Goal: Communication & Community: Answer question/provide support

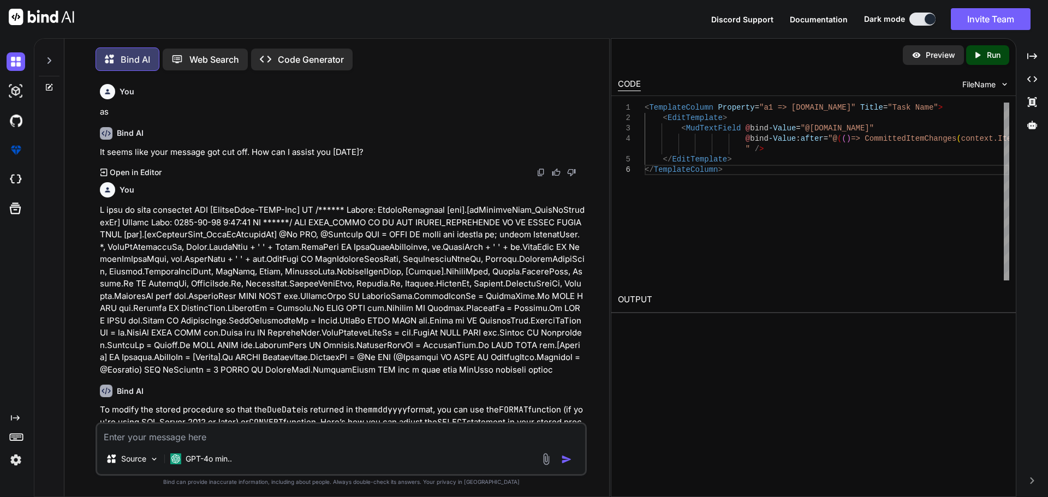
scroll to position [4104, 0]
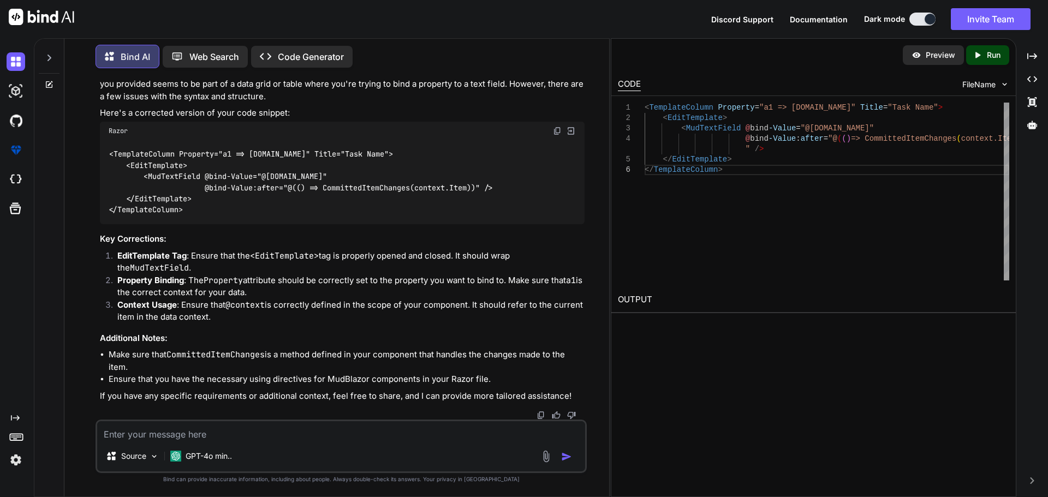
click at [204, 433] on textarea at bounding box center [341, 431] width 488 height 20
click at [329, 435] on textarea "Working on the Schdule Task and Completed Log Grid" at bounding box center [341, 431] width 488 height 20
drag, startPoint x: 507, startPoint y: 433, endPoint x: 27, endPoint y: 433, distance: 479.9
click at [27, 433] on div "Created with Pixso. Bind AI Web Search Created with Pixso. Code Generator You a…" at bounding box center [524, 267] width 1048 height 459
paste textarea "Hi Sir, Worked on the Alternative Phone user insert 12 digit and first digit 1a…"
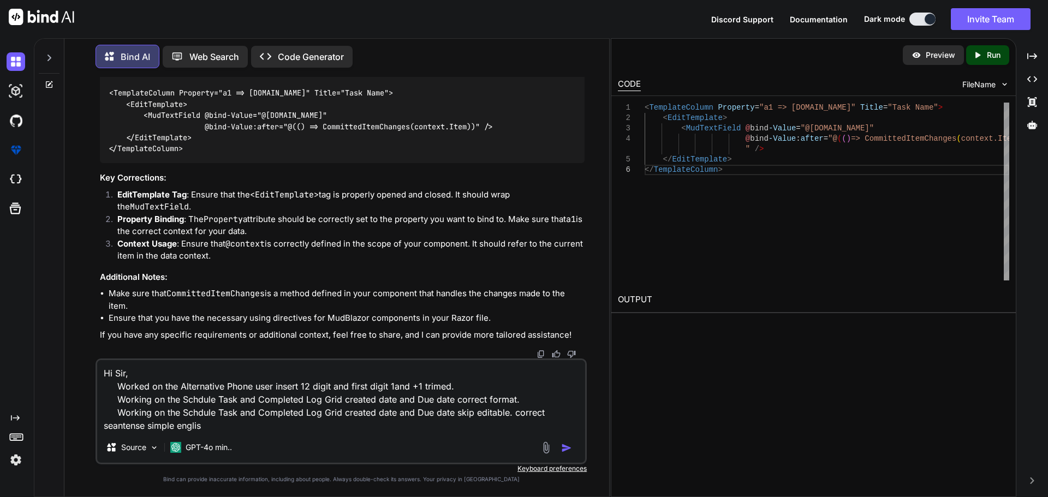
type textarea "Hi Sir, Worked on the Alternative Phone user insert 12 digit and first digit 1a…"
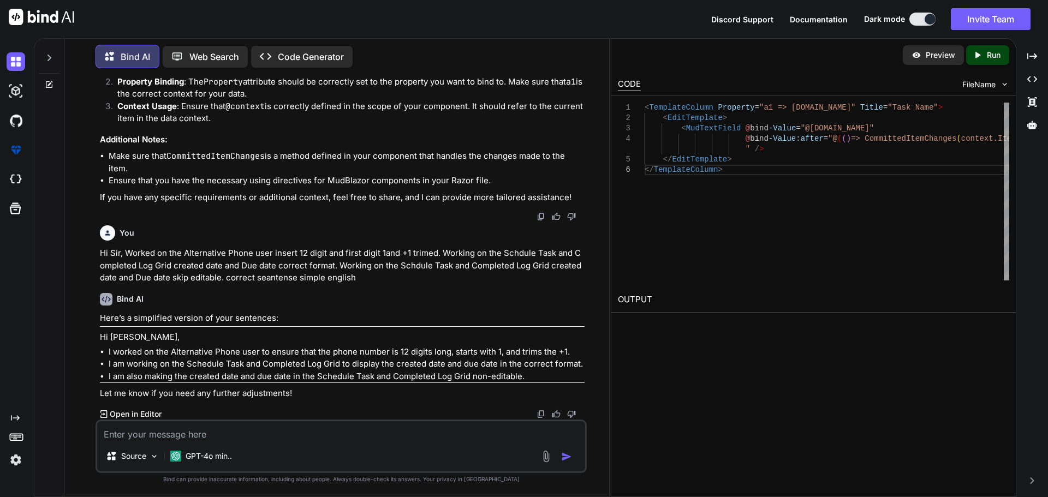
scroll to position [4353, 0]
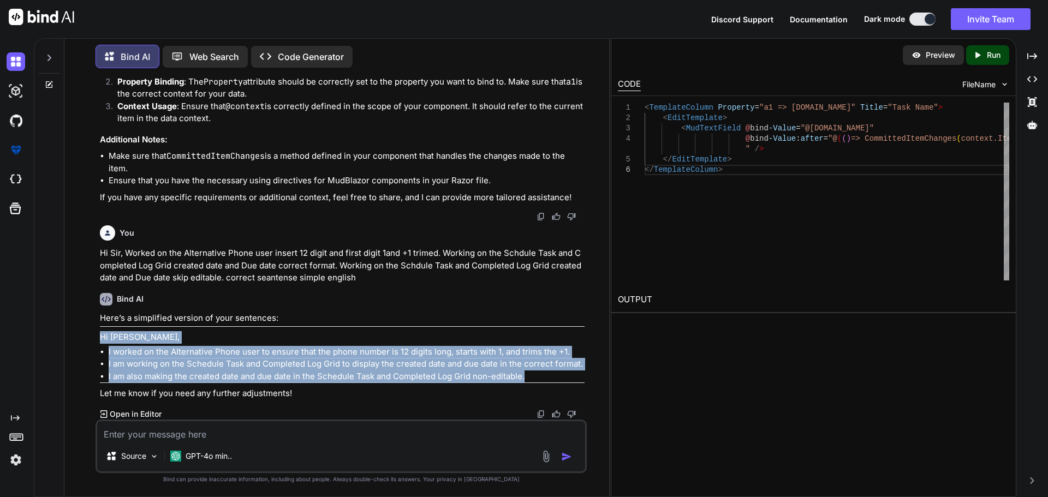
drag, startPoint x: 528, startPoint y: 375, endPoint x: 92, endPoint y: 338, distance: 438.2
click at [92, 338] on div "You as Bind AI It seems like your message got cut off. How can I assist you [DA…" at bounding box center [341, 287] width 536 height 420
copy div "Hi [PERSON_NAME], I worked on the Alternative Phone user to ensure that the pho…"
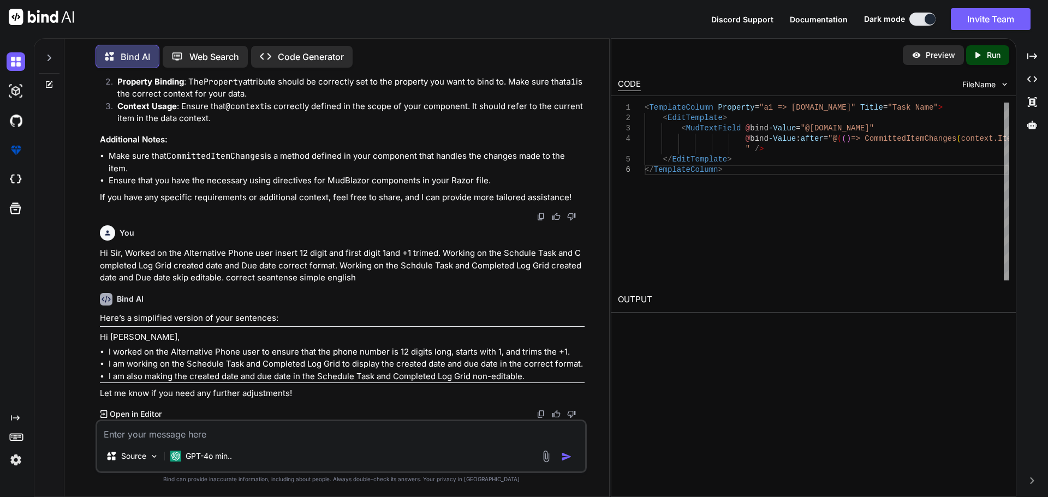
click at [154, 427] on textarea at bounding box center [341, 431] width 488 height 20
paste textarea "Working on the in the EditableSchedule Task and Completed Log Grid non-editable…"
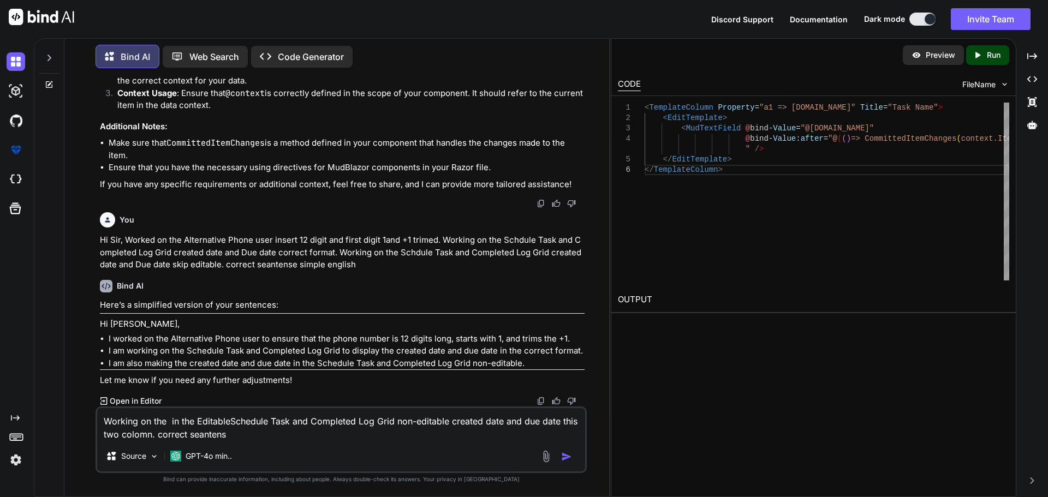
type textarea "Working on the in the EditableSchedule Task and Completed Log Grid non-editable…"
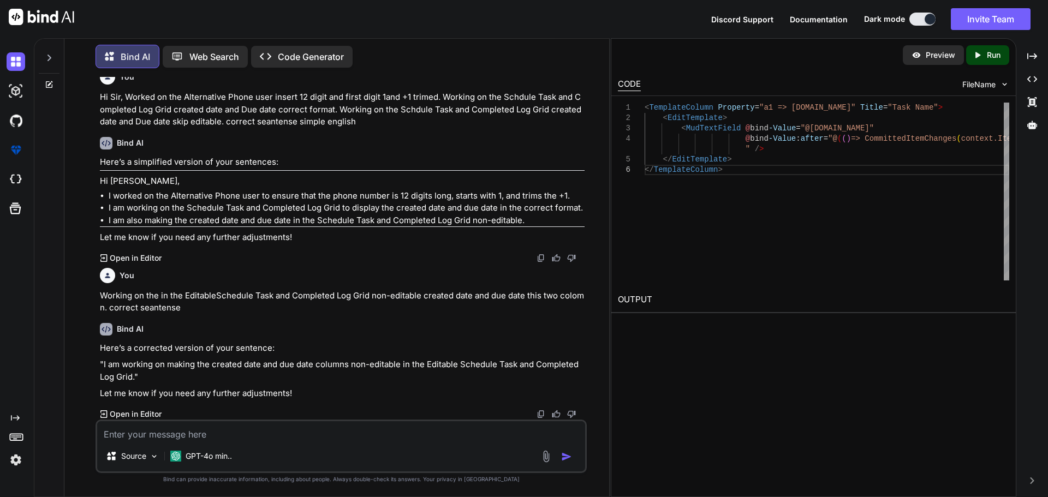
scroll to position [4509, 0]
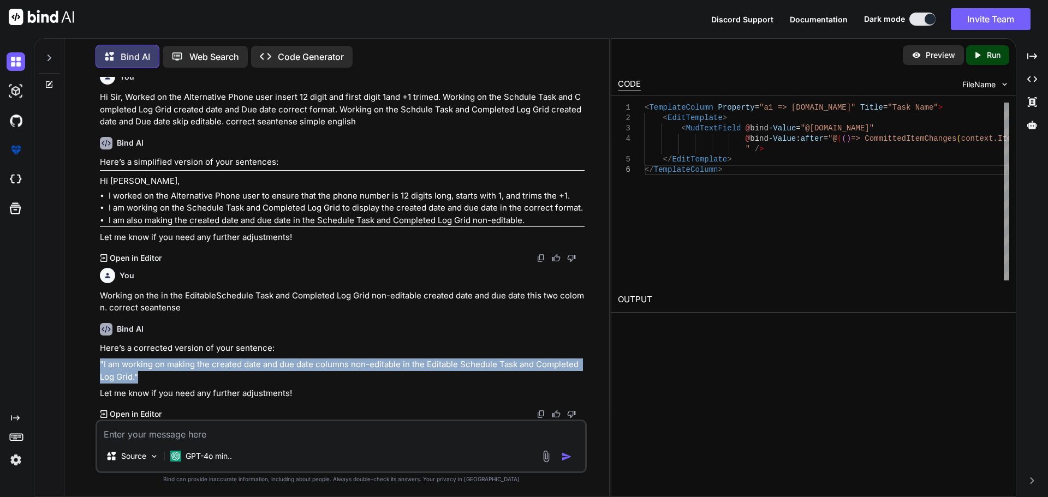
drag, startPoint x: 142, startPoint y: 378, endPoint x: 102, endPoint y: 365, distance: 43.0
click at [102, 365] on p ""I am working on making the created date and due date columns non-editable in t…" at bounding box center [342, 371] width 485 height 25
click at [132, 368] on p ""I am working on making the created date and due date columns non-editable in t…" at bounding box center [342, 371] width 485 height 25
drag, startPoint x: 122, startPoint y: 364, endPoint x: 135, endPoint y: 377, distance: 19.3
click at [135, 377] on p ""I am working on making the created date and due date columns non-editable in t…" at bounding box center [342, 371] width 485 height 25
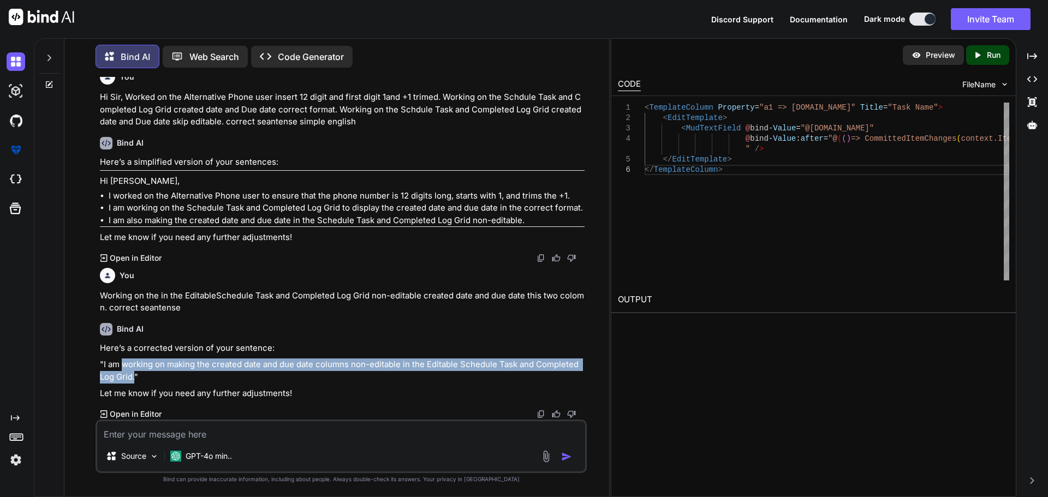
copy p "working on making the created date and due date columns non-editable in the Edi…"
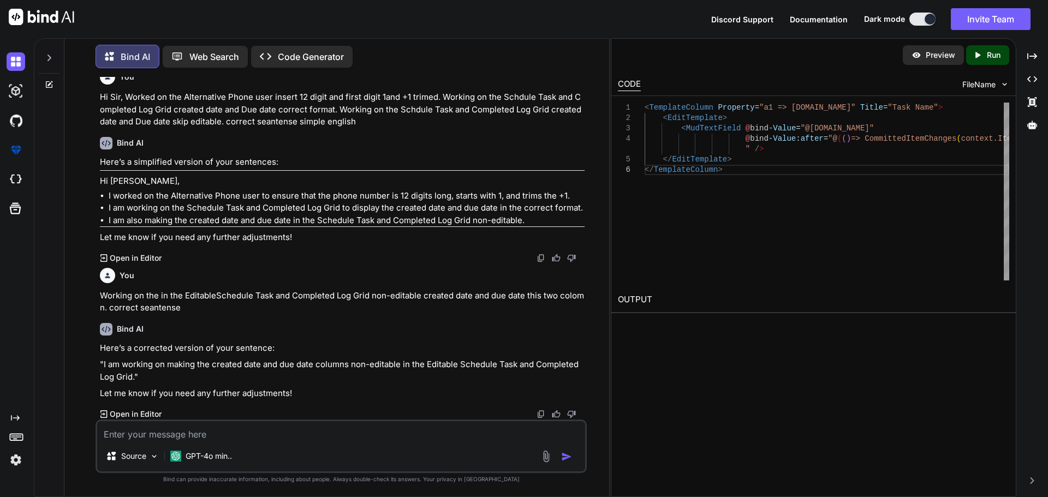
click at [138, 438] on textarea at bounding box center [341, 431] width 488 height 20
paste textarea "working on the in the Editable Schedule Task and Completed Log Grid."
type textarea "working on the in the Editable Schedule Task and Completed Log Grid. correct se…"
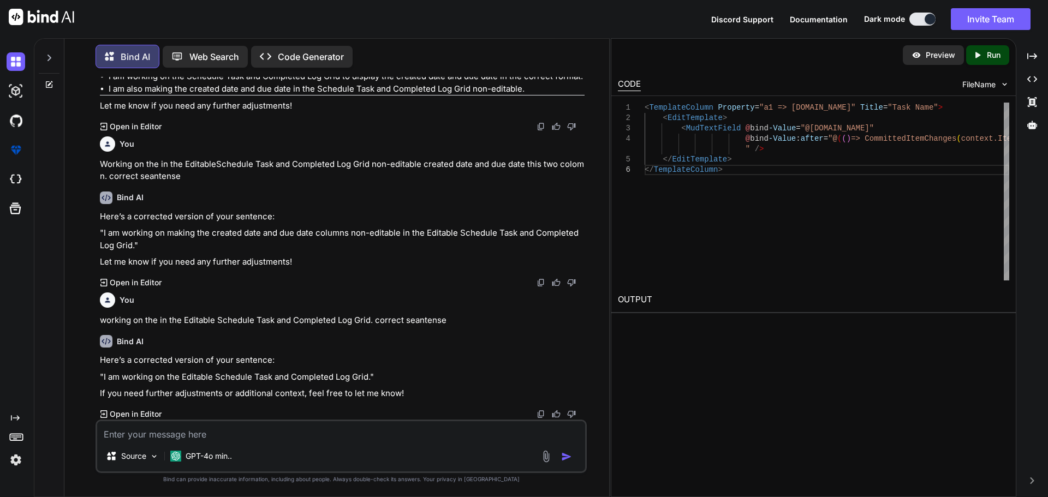
scroll to position [4640, 0]
drag, startPoint x: 123, startPoint y: 377, endPoint x: 369, endPoint y: 378, distance: 246.2
click at [370, 379] on p ""I am working on the Editable Schedule Task and Completed Log Grid."" at bounding box center [342, 377] width 485 height 13
copy p "working on the Editable Schedule Task and Completed Log Grid."
